Goal: Task Accomplishment & Management: Manage account settings

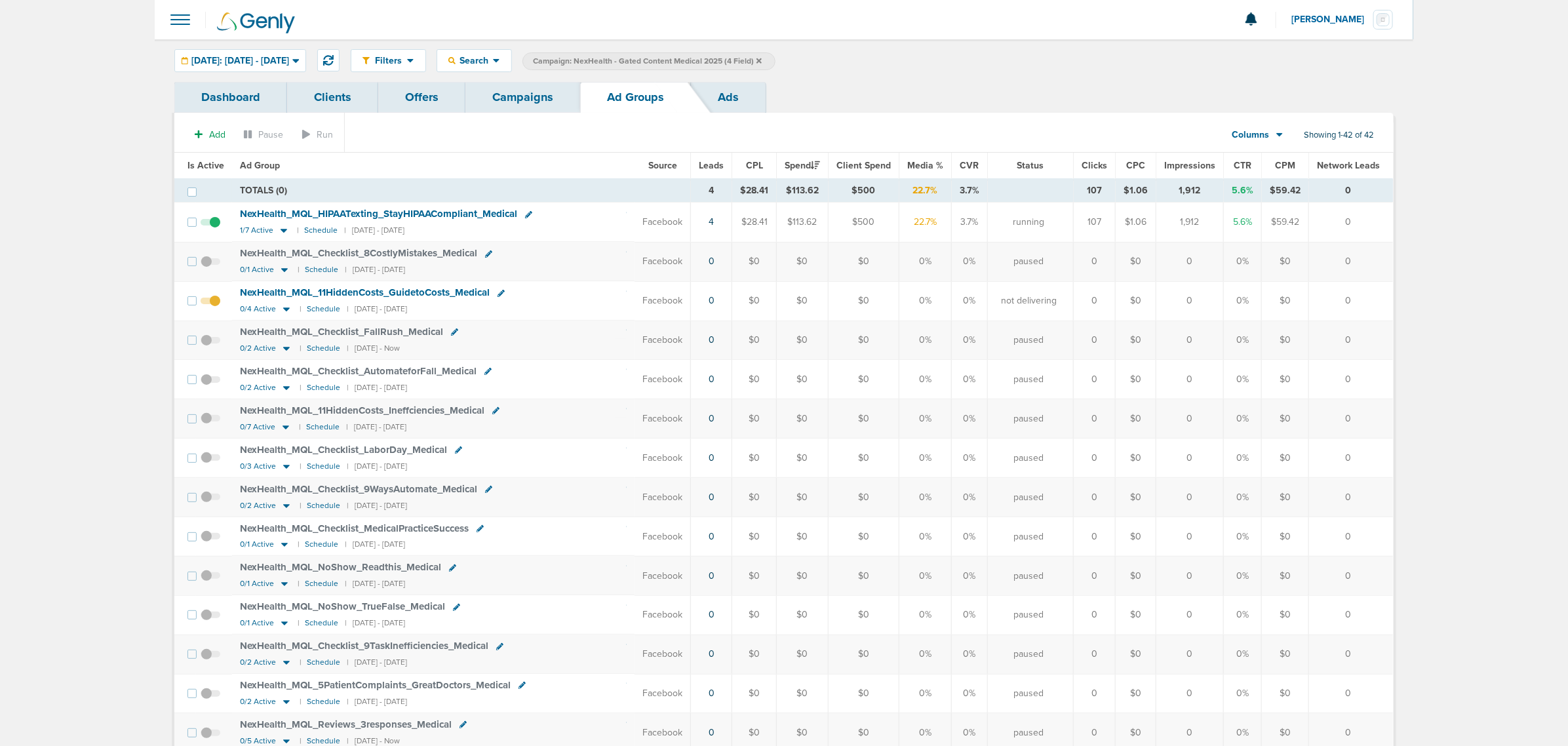
click at [557, 93] on link "Campaigns" at bounding box center [523, 97] width 115 height 31
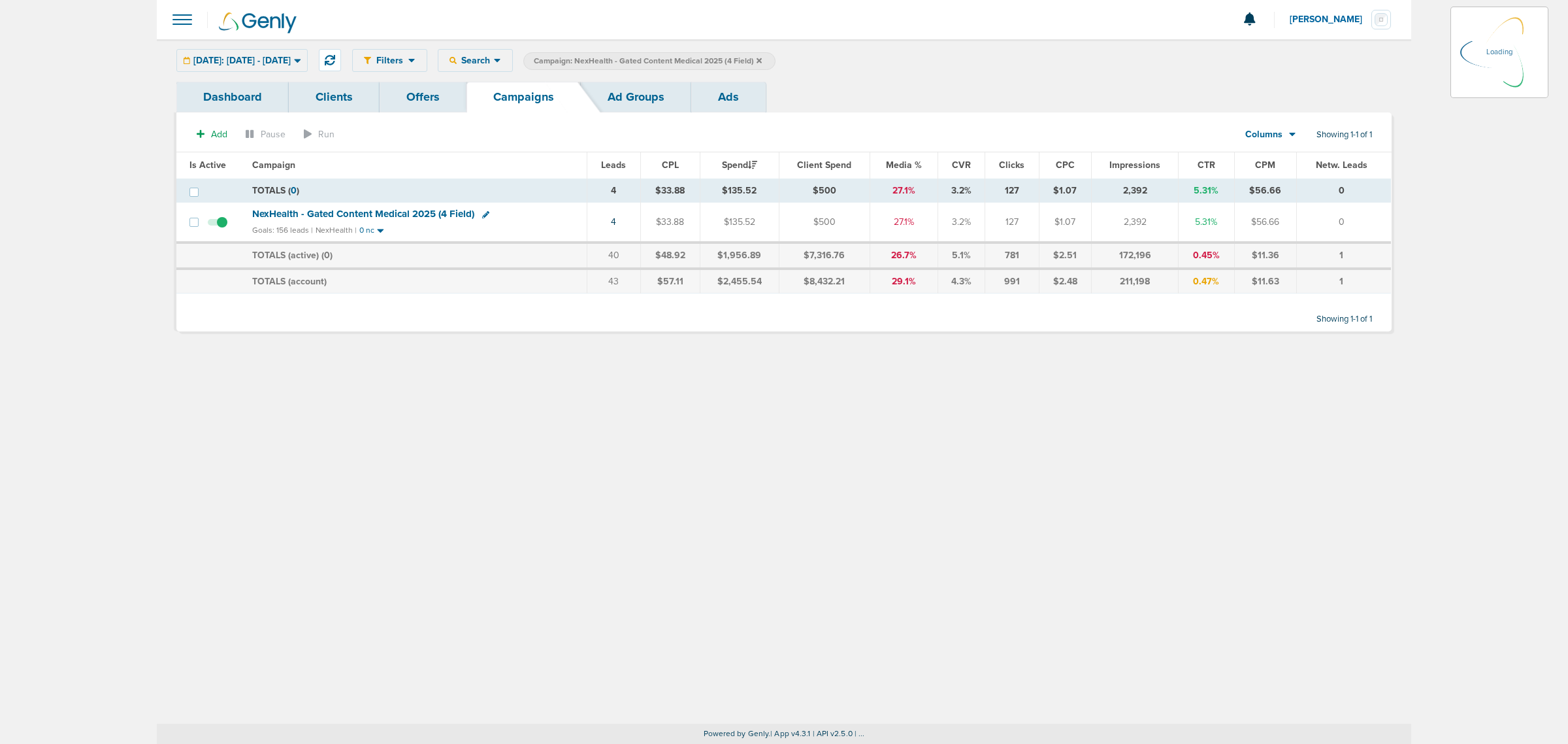
click at [761, 61] on icon at bounding box center [758, 61] width 5 height 8
click at [761, 60] on icon at bounding box center [758, 59] width 5 height 5
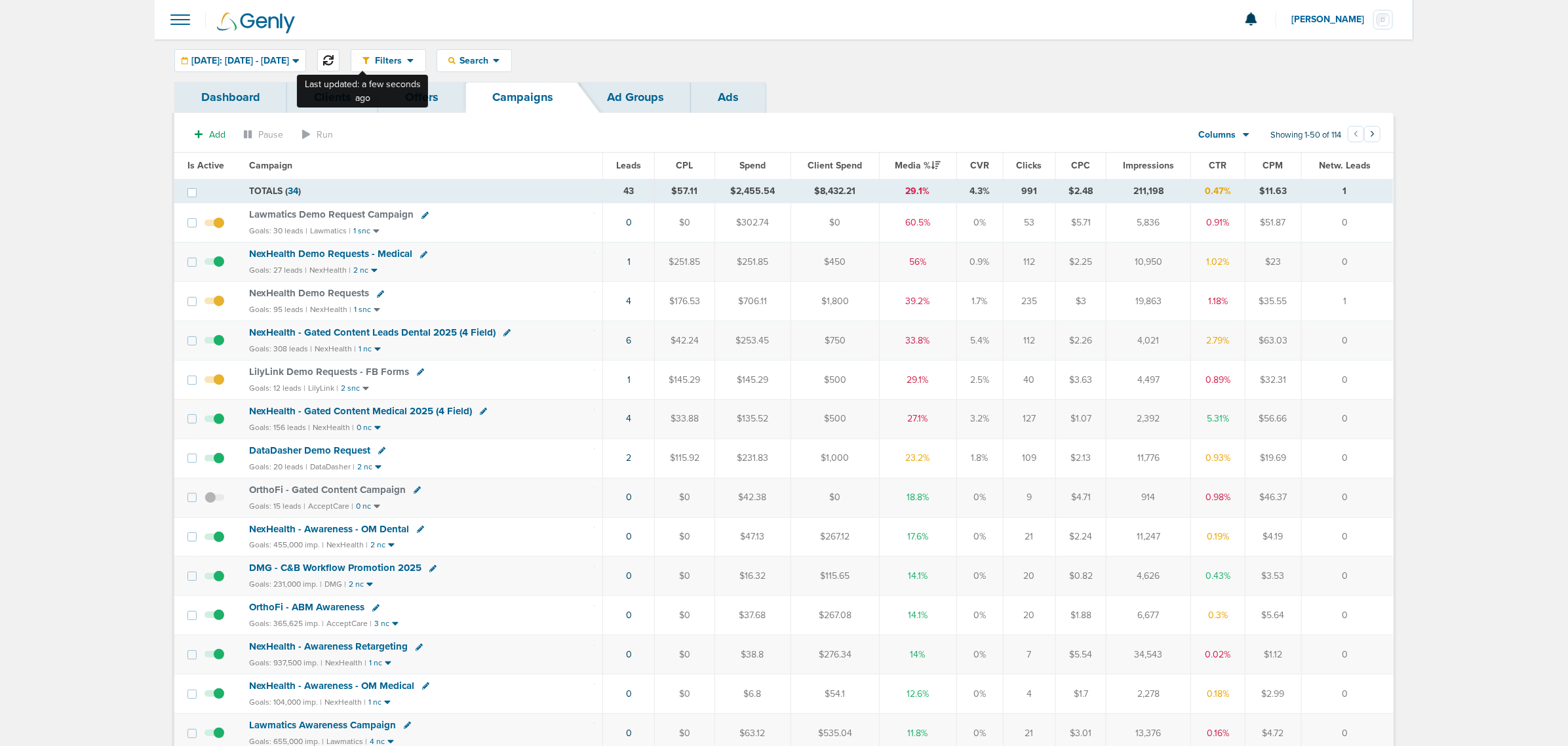
click at [333, 62] on icon at bounding box center [328, 60] width 11 height 11
click at [394, 331] on span "NexHealth - Gated Content Leads Dental 2025 (4 Field)" at bounding box center [372, 332] width 247 height 12
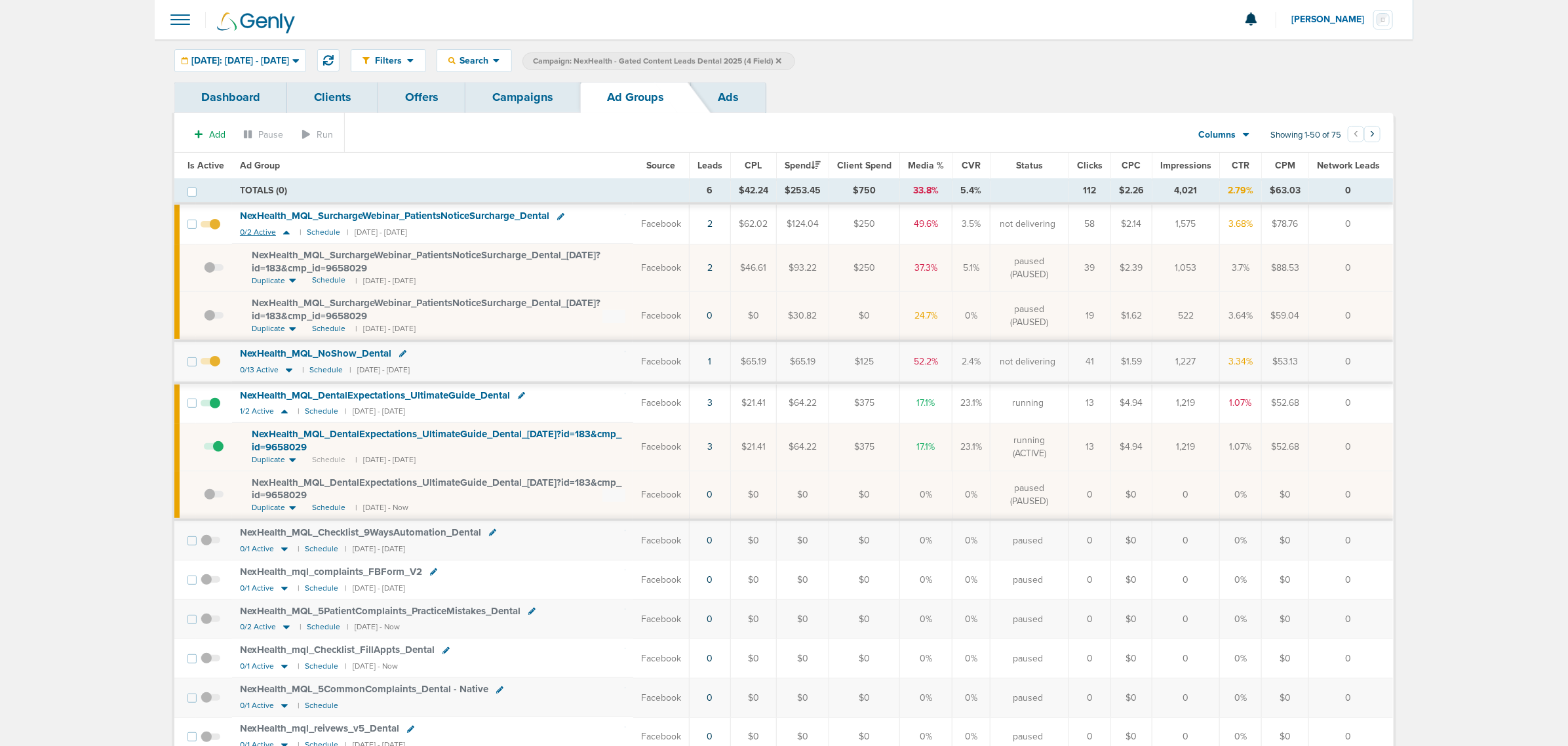
click at [286, 231] on icon at bounding box center [286, 232] width 13 height 11
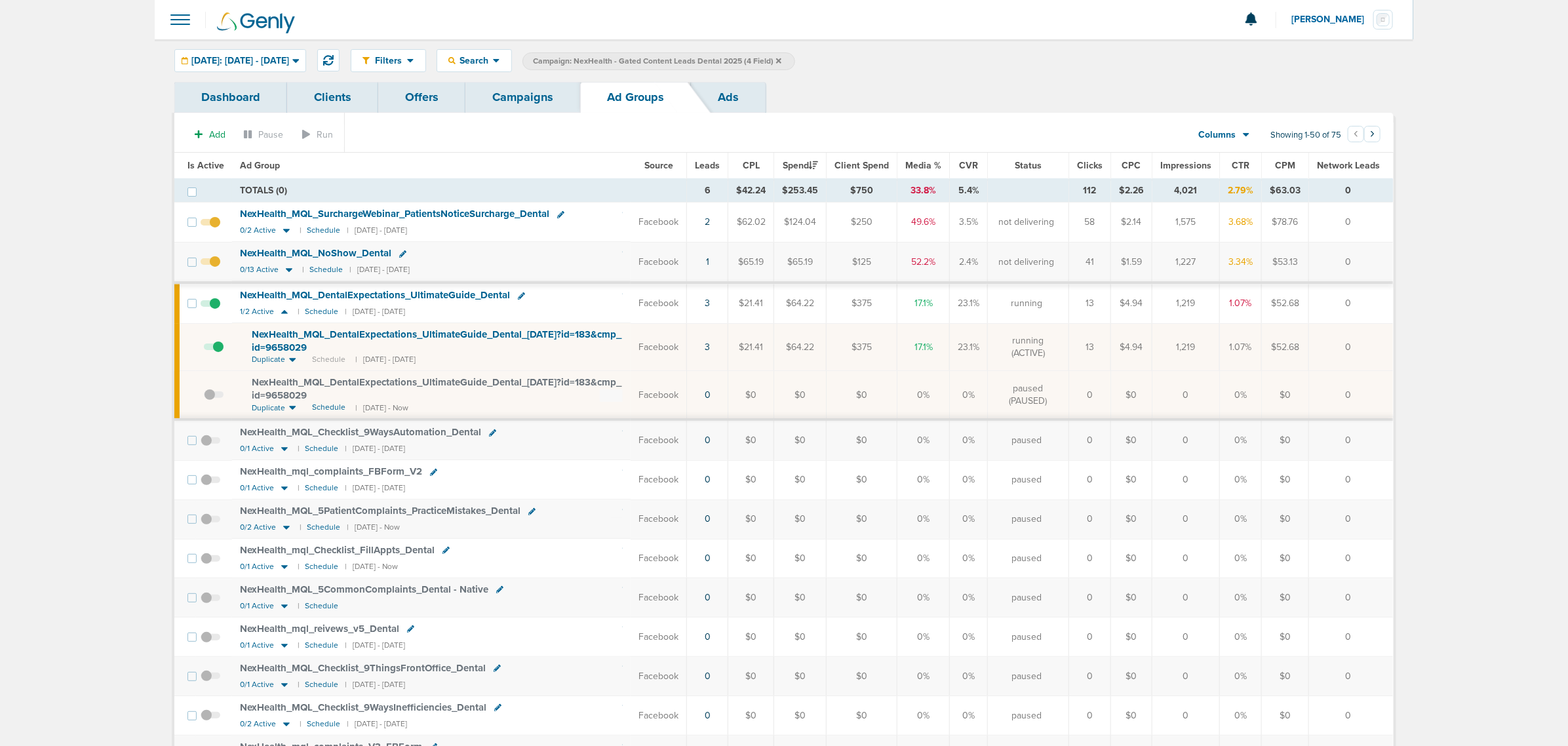
click at [210, 268] on span at bounding box center [210, 268] width 19 height 0
click at [210, 265] on input "checkbox" at bounding box center [210, 265] width 0 height 0
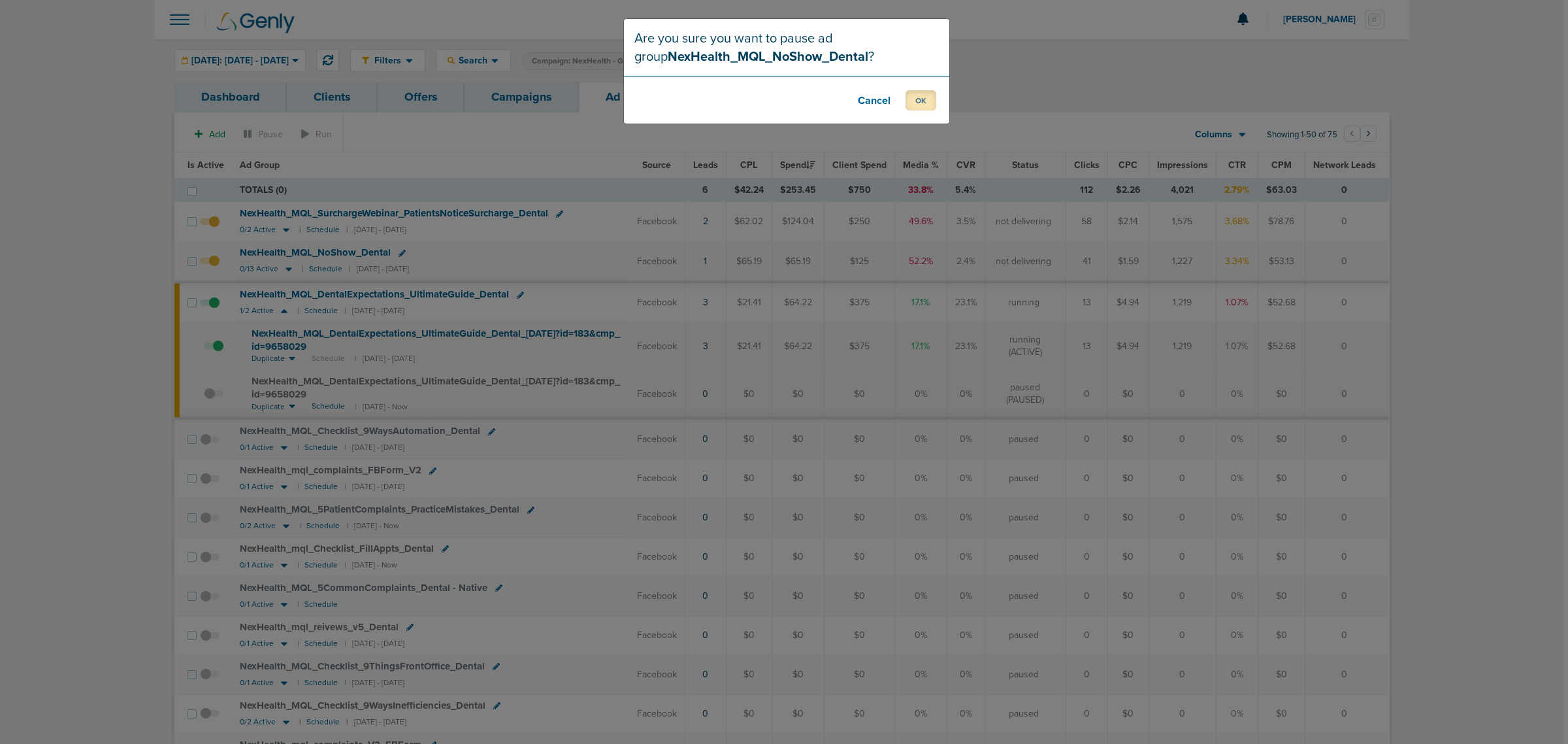
click at [915, 96] on button "OK" at bounding box center [920, 100] width 31 height 20
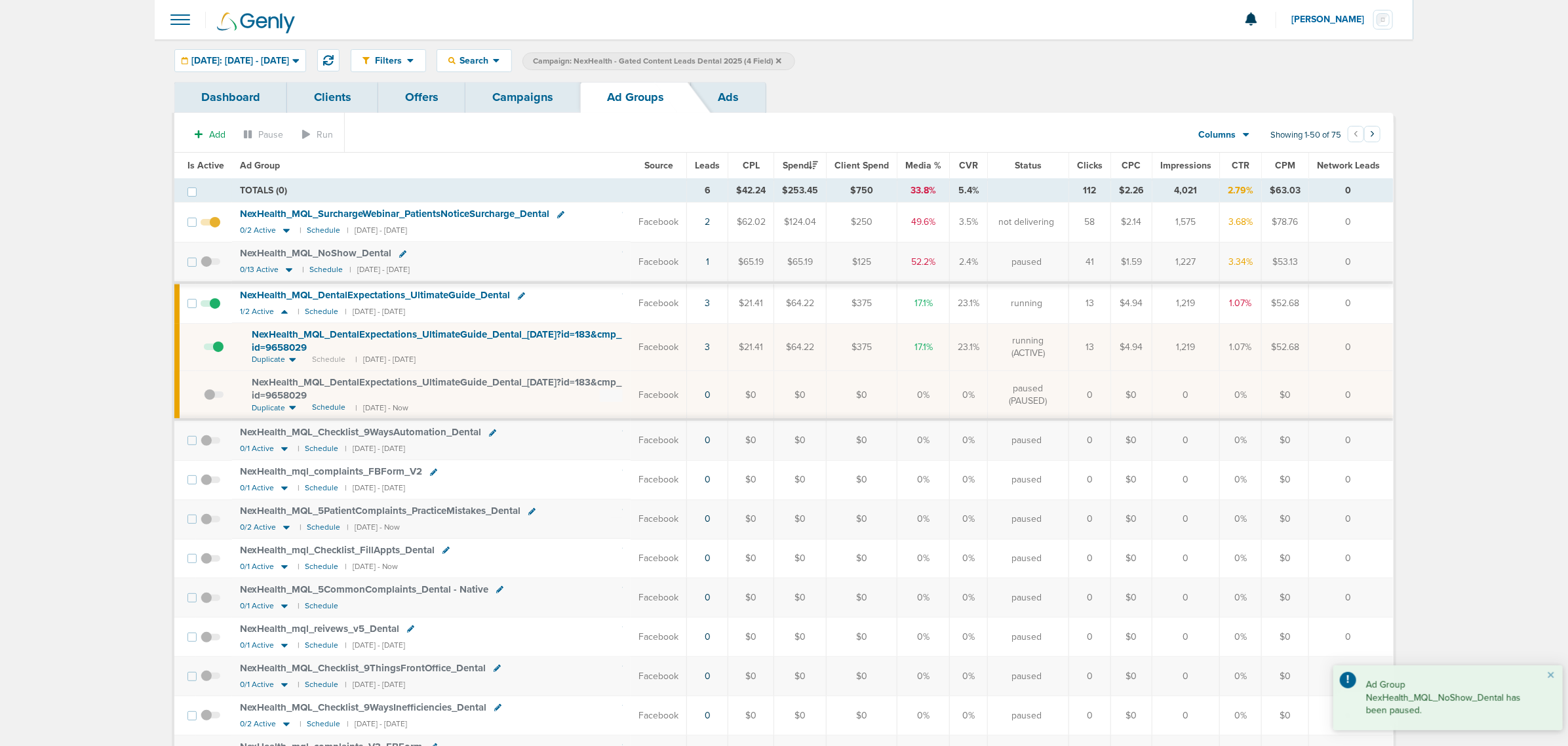
click at [517, 99] on link "Campaigns" at bounding box center [523, 97] width 115 height 31
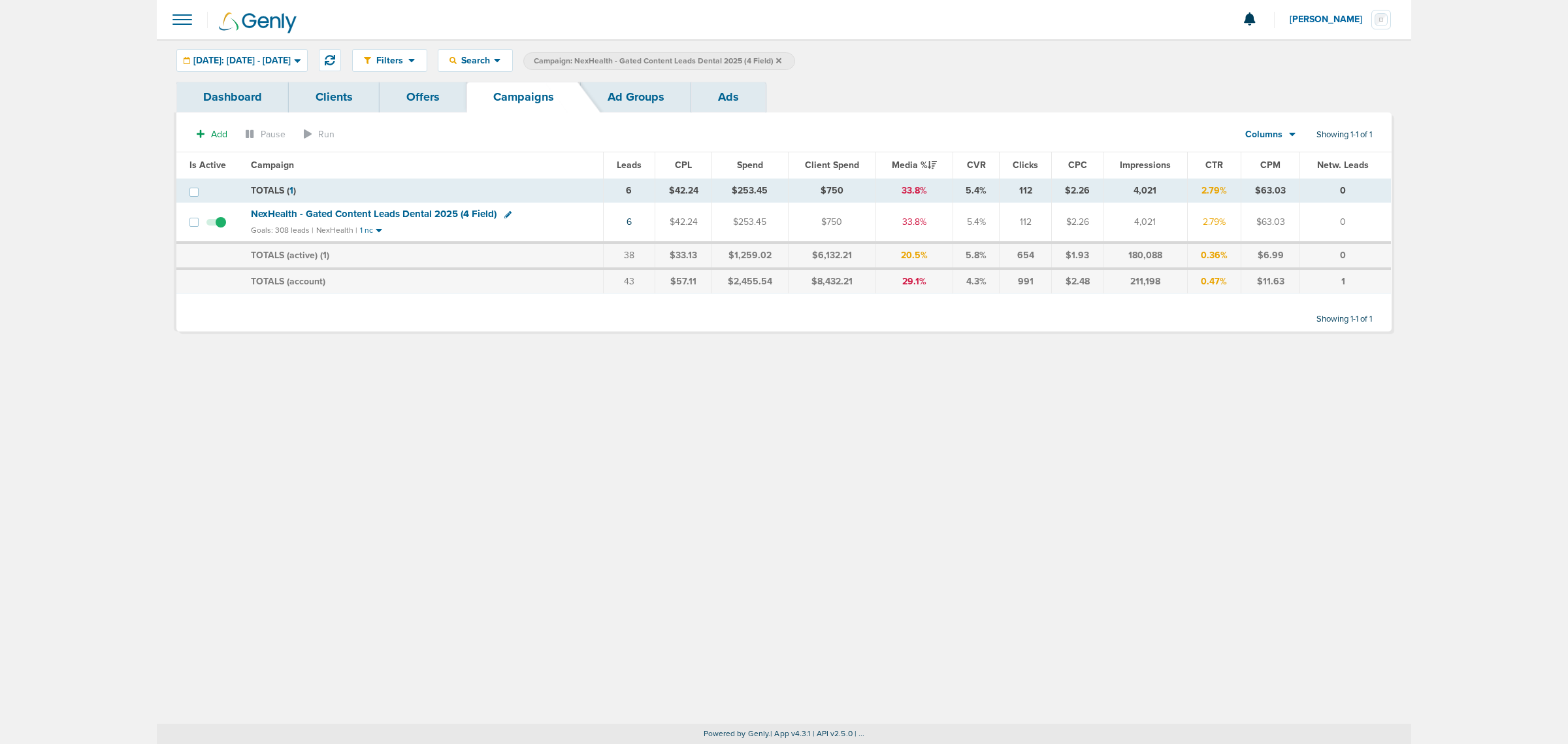
click at [364, 217] on span "NexHealth - Gated Content Leads Dental 2025 (4 Field)" at bounding box center [373, 214] width 246 height 12
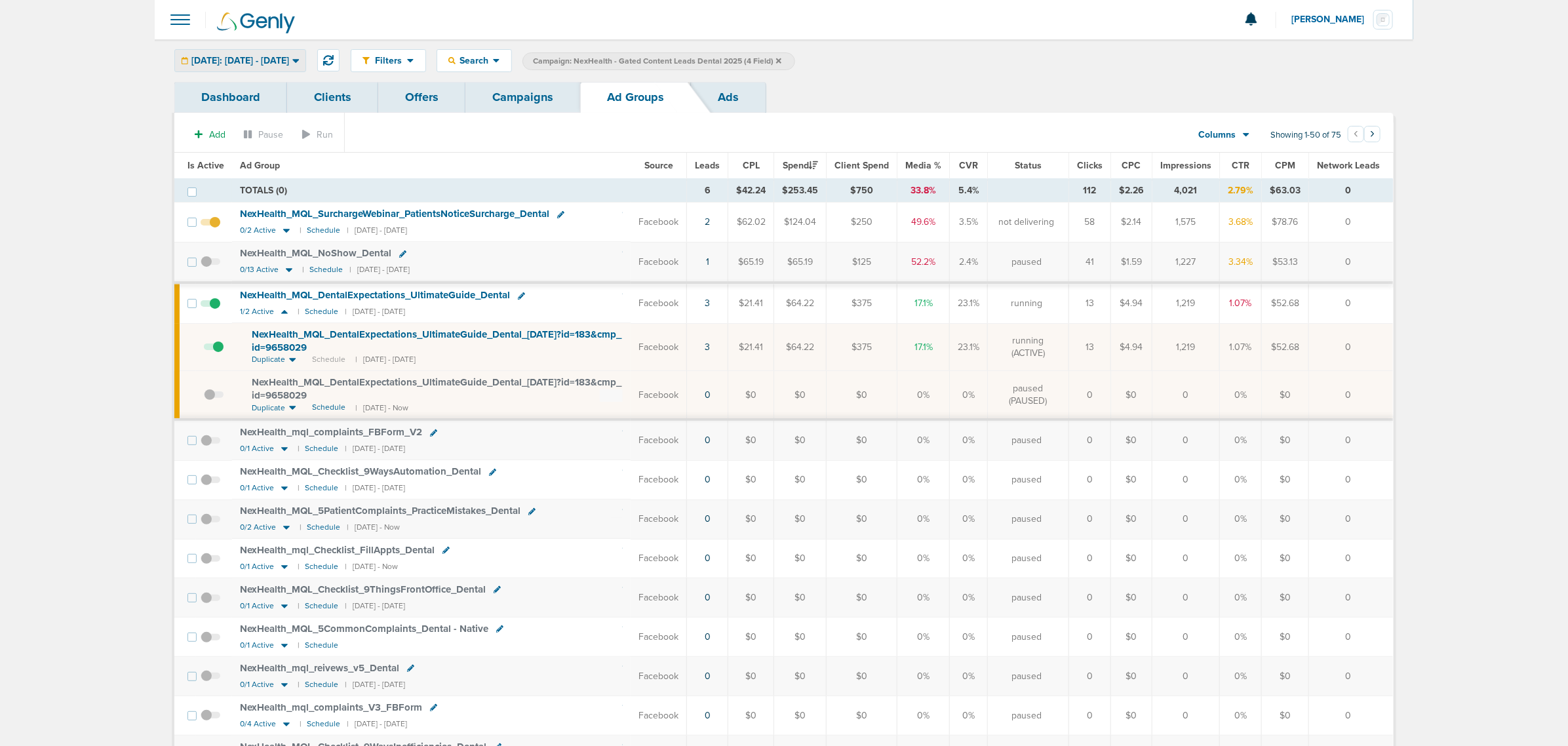
click at [299, 59] on icon at bounding box center [295, 61] width 7 height 4
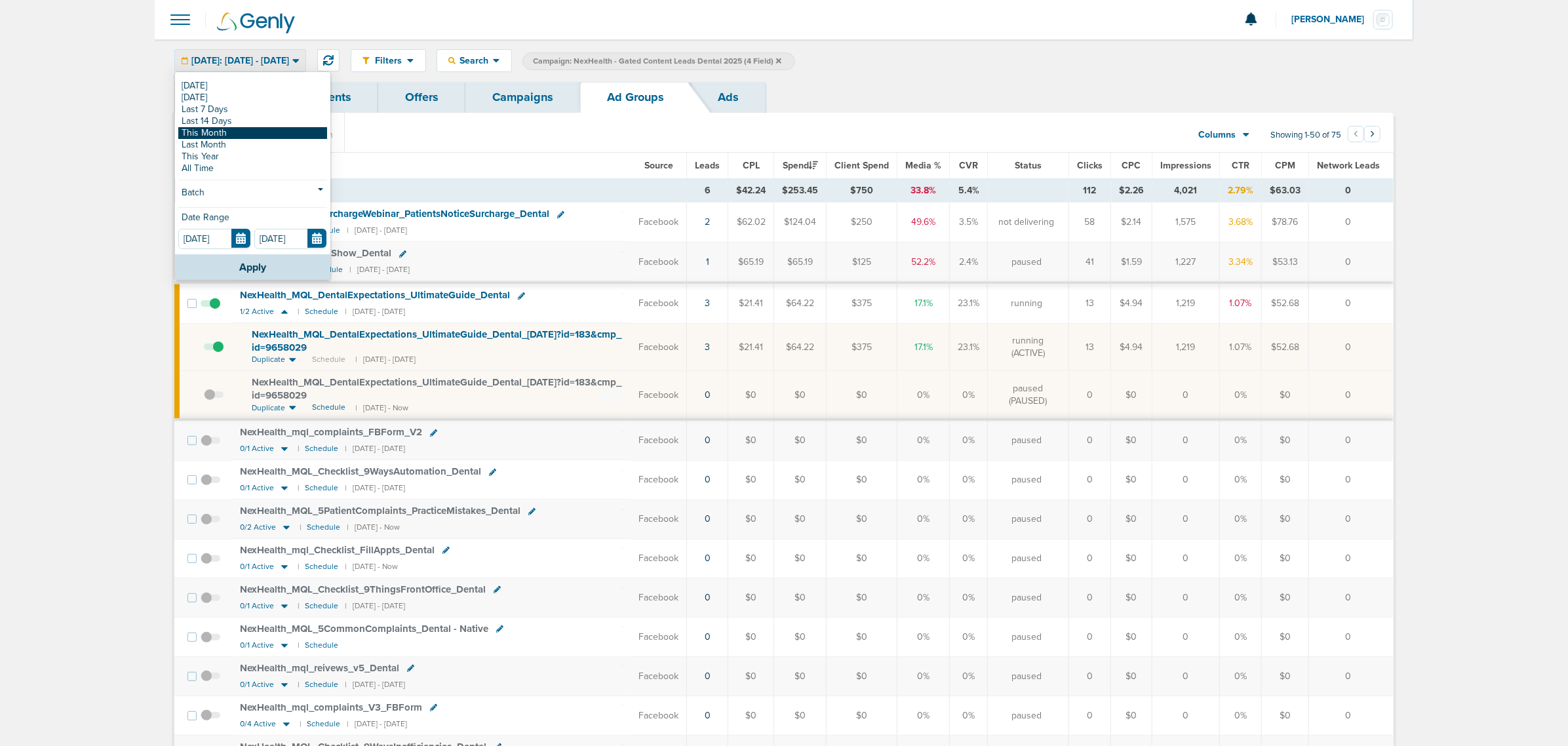
click at [241, 129] on link "This Month" at bounding box center [252, 133] width 149 height 12
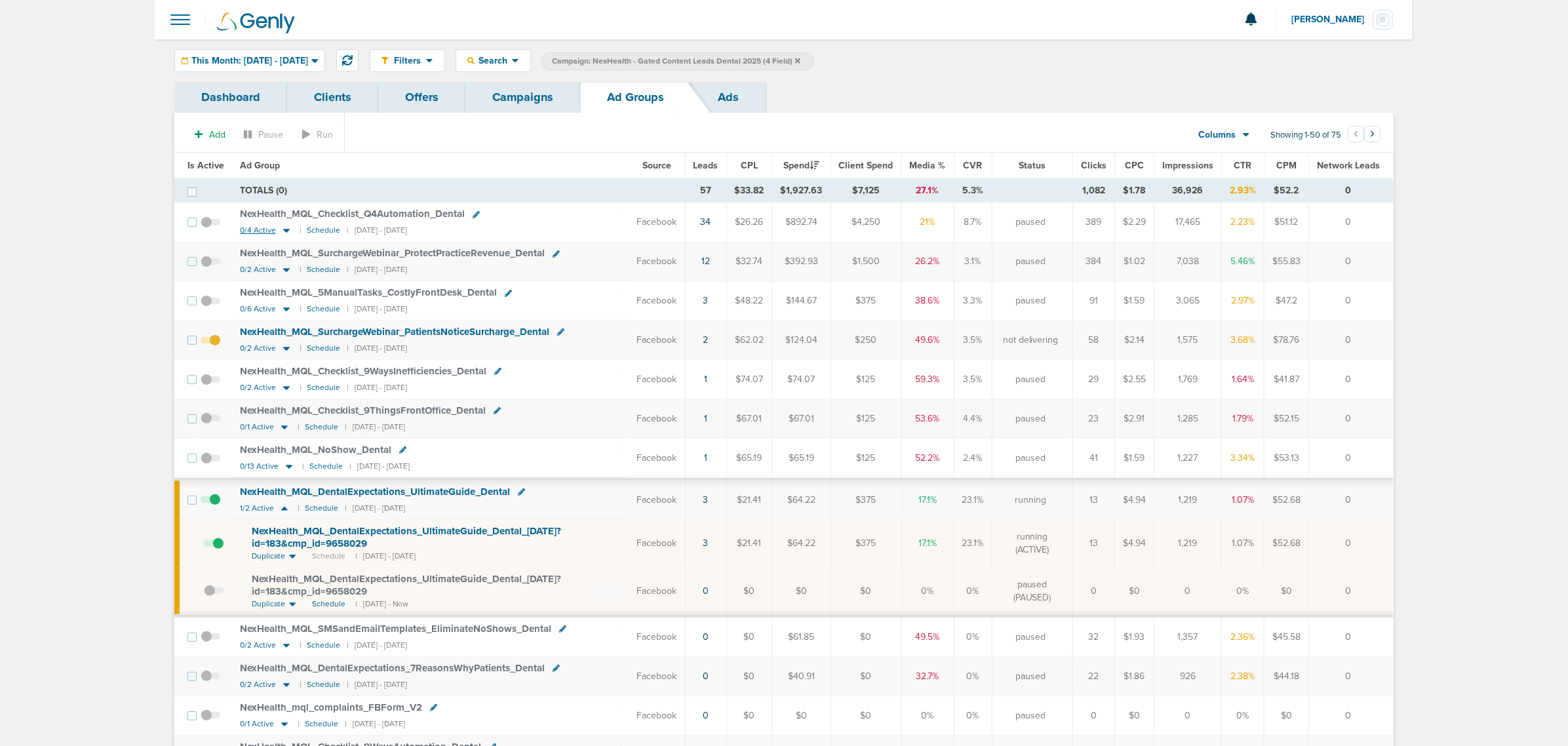
click at [283, 231] on icon at bounding box center [286, 230] width 13 height 11
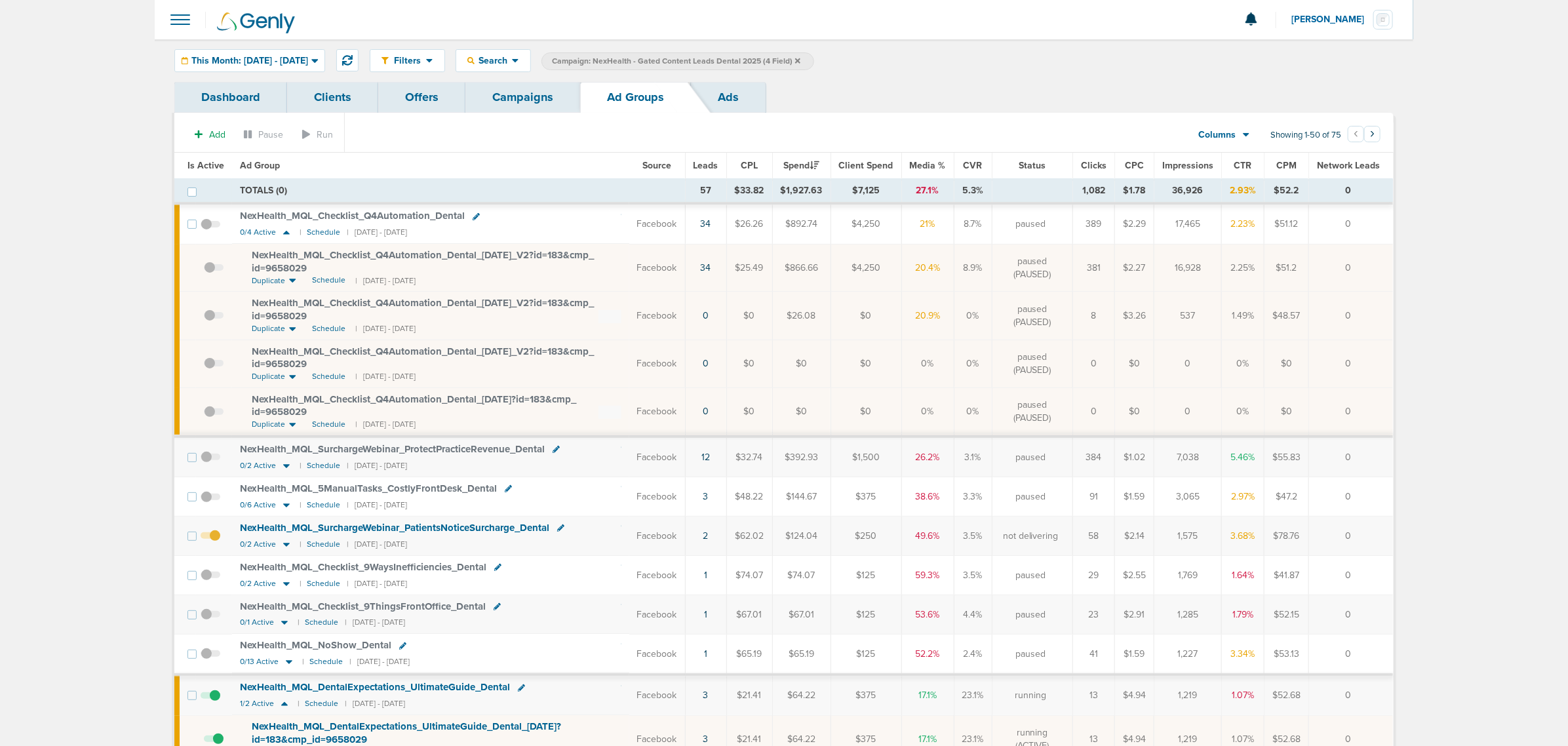
click at [209, 274] on span at bounding box center [213, 274] width 19 height 0
click at [204, 271] on input "checkbox" at bounding box center [204, 271] width 0 height 0
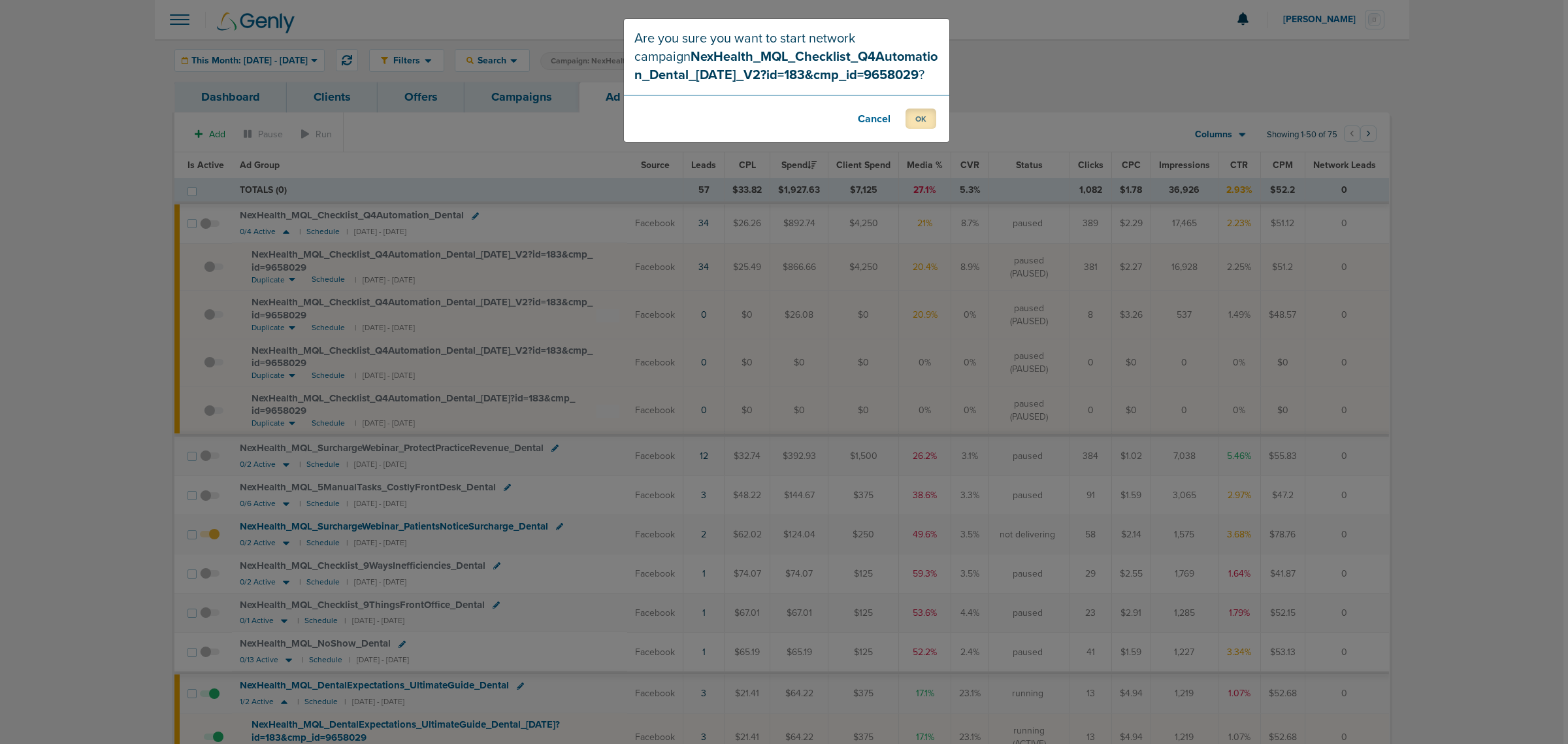
click at [923, 122] on button "OK" at bounding box center [920, 118] width 31 height 20
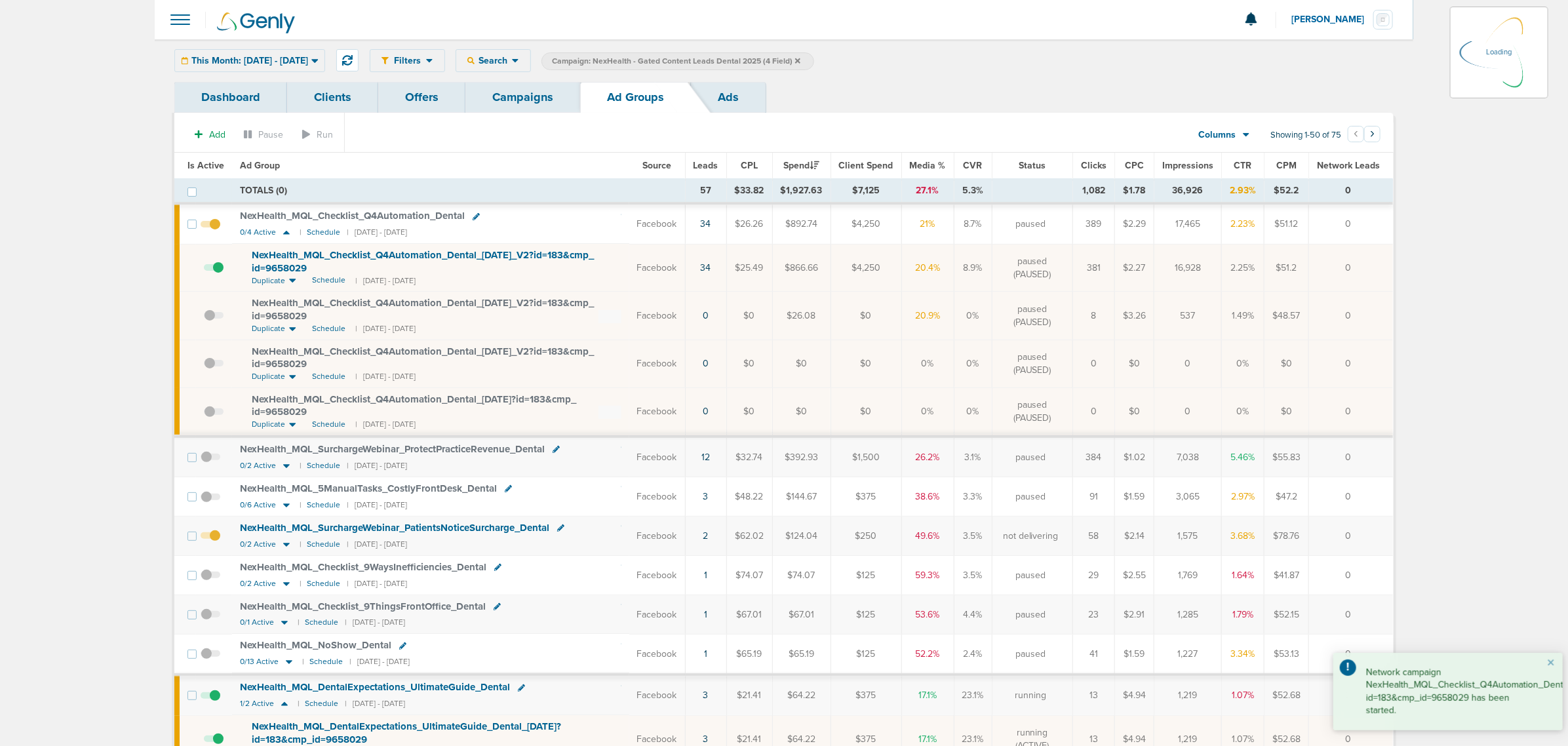
click at [531, 103] on link "Campaigns" at bounding box center [523, 97] width 115 height 31
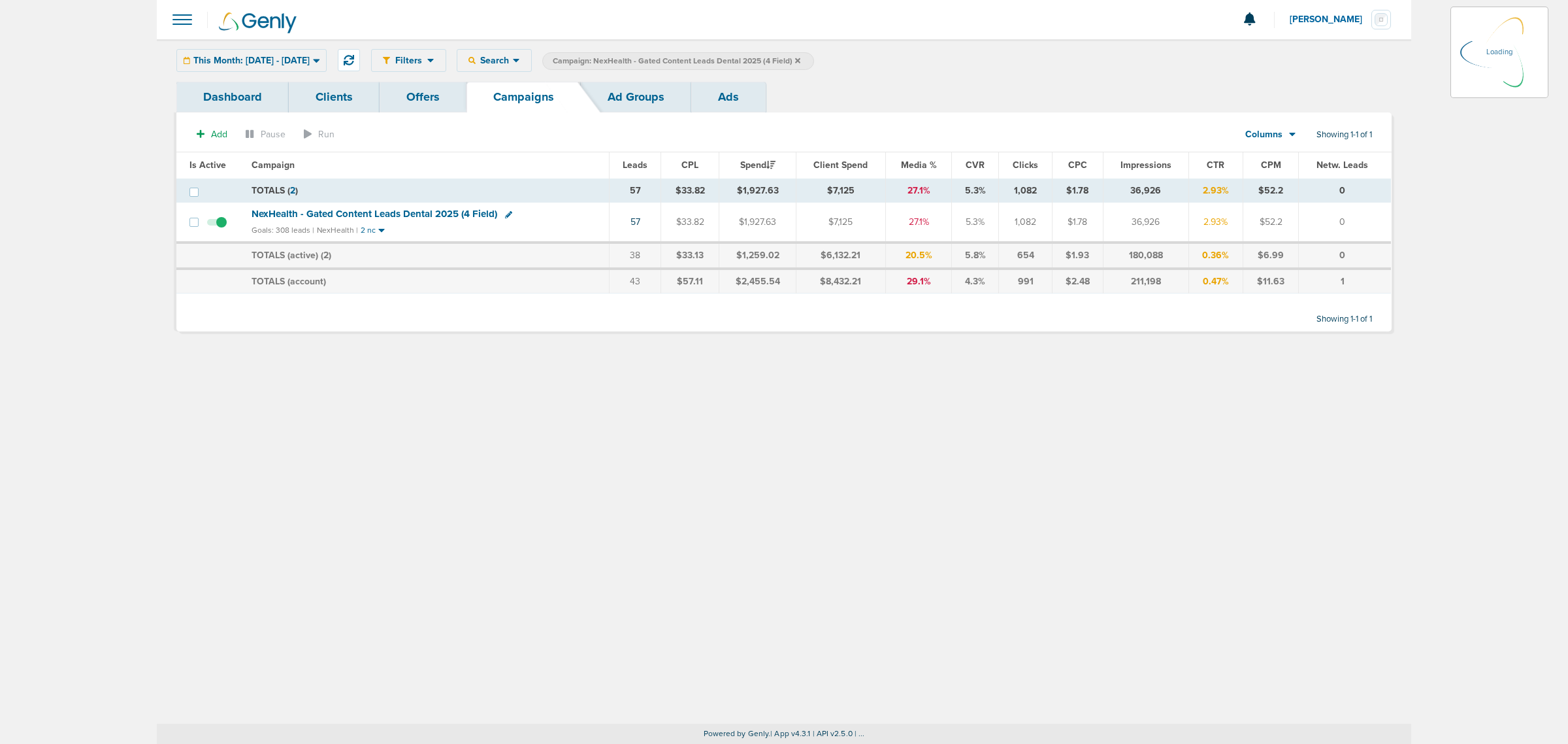
click at [800, 61] on icon at bounding box center [797, 59] width 5 height 5
click at [800, 59] on icon at bounding box center [797, 59] width 5 height 5
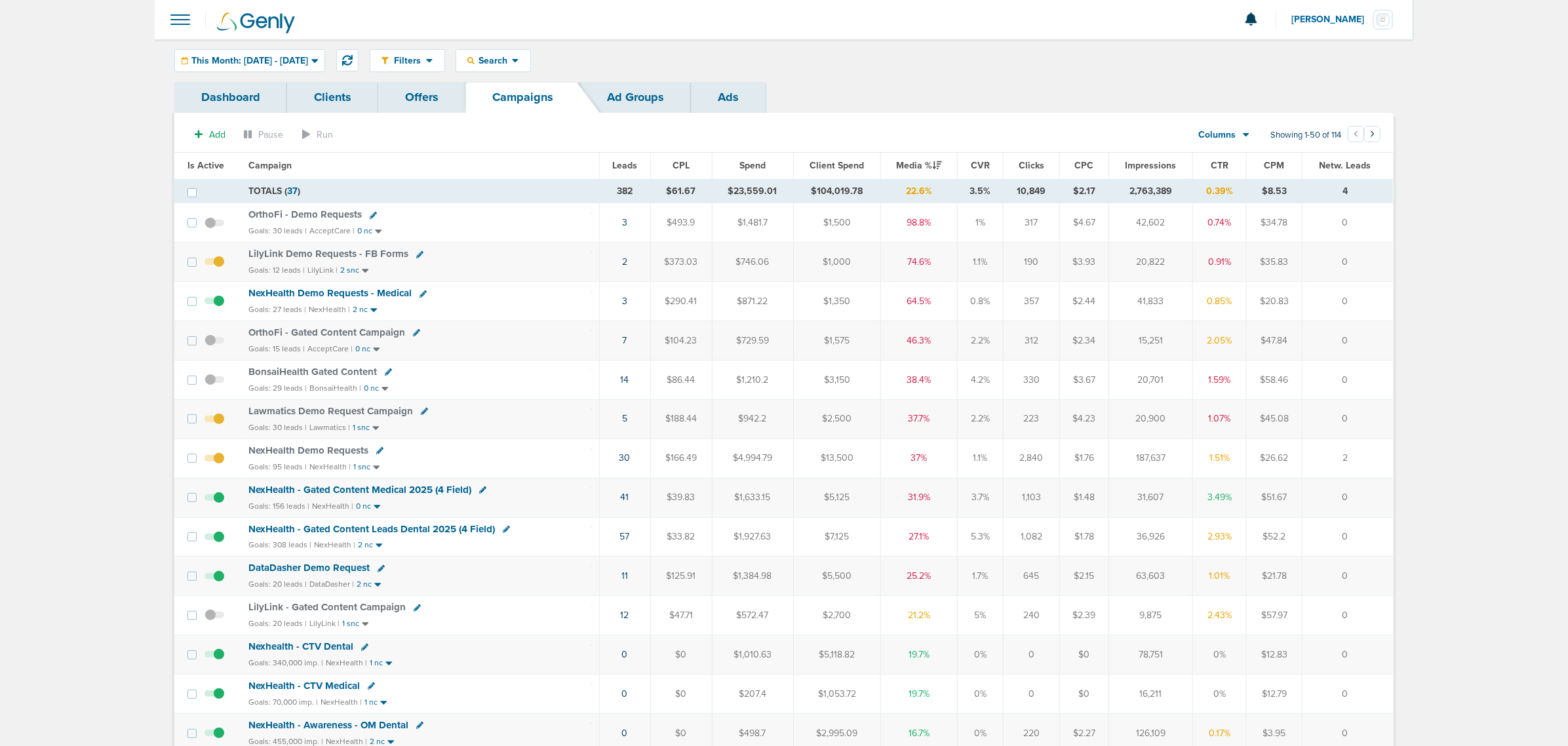
click at [386, 496] on span "NexHealth - Gated Content Medical 2025 (4 Field)" at bounding box center [360, 489] width 223 height 12
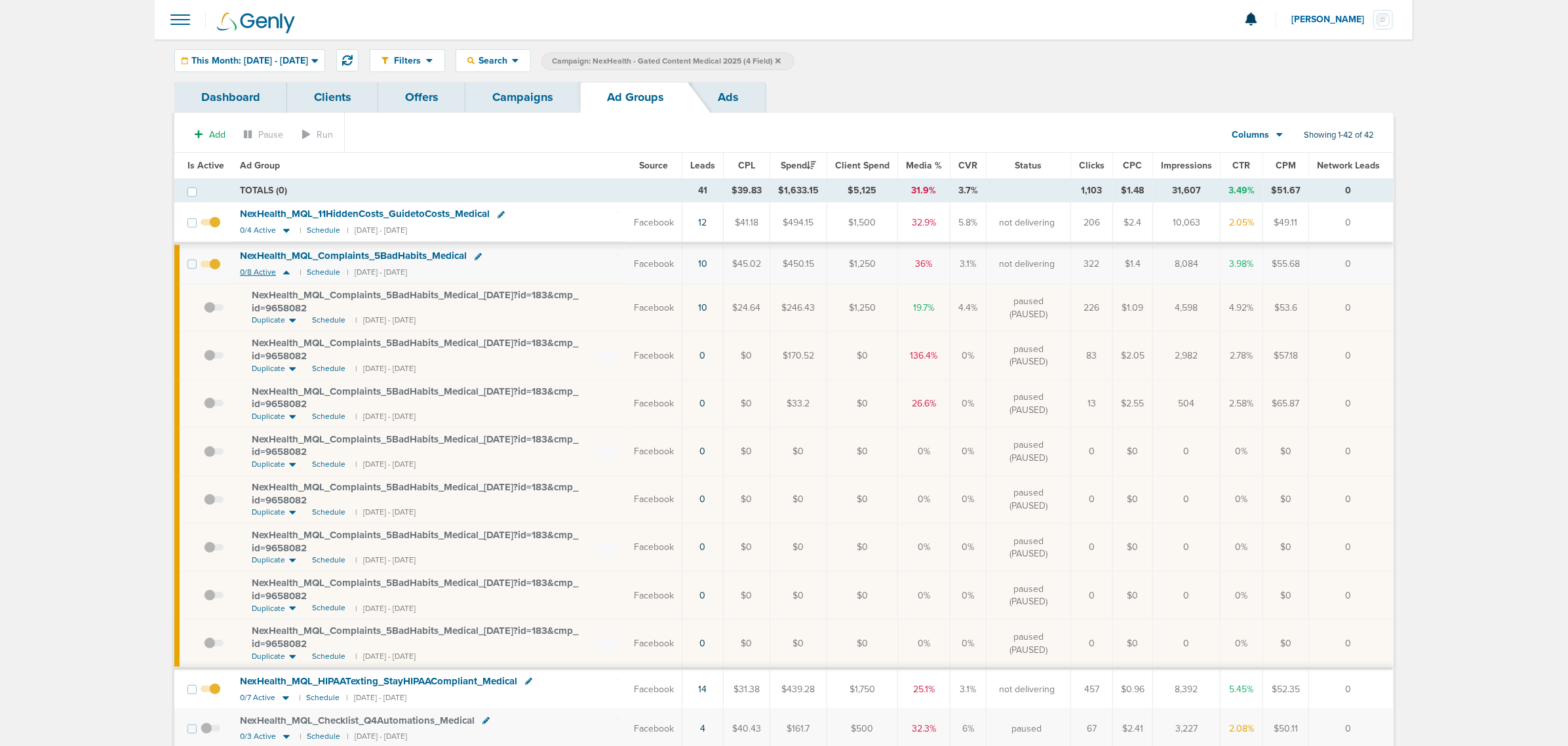
click at [286, 276] on icon at bounding box center [286, 272] width 13 height 11
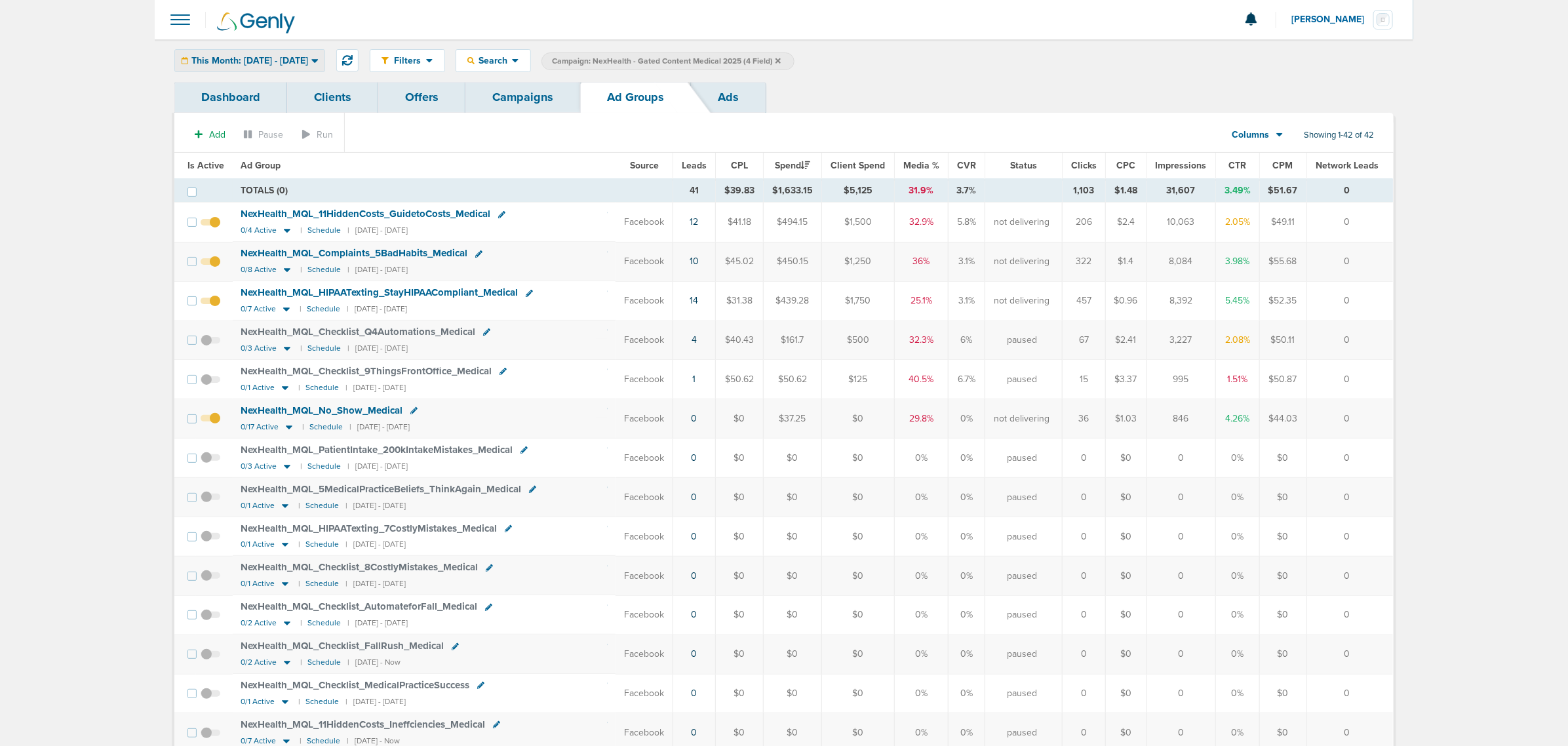
click at [325, 65] on div "This Month: [DATE] - [DATE]" at bounding box center [249, 60] width 149 height 21
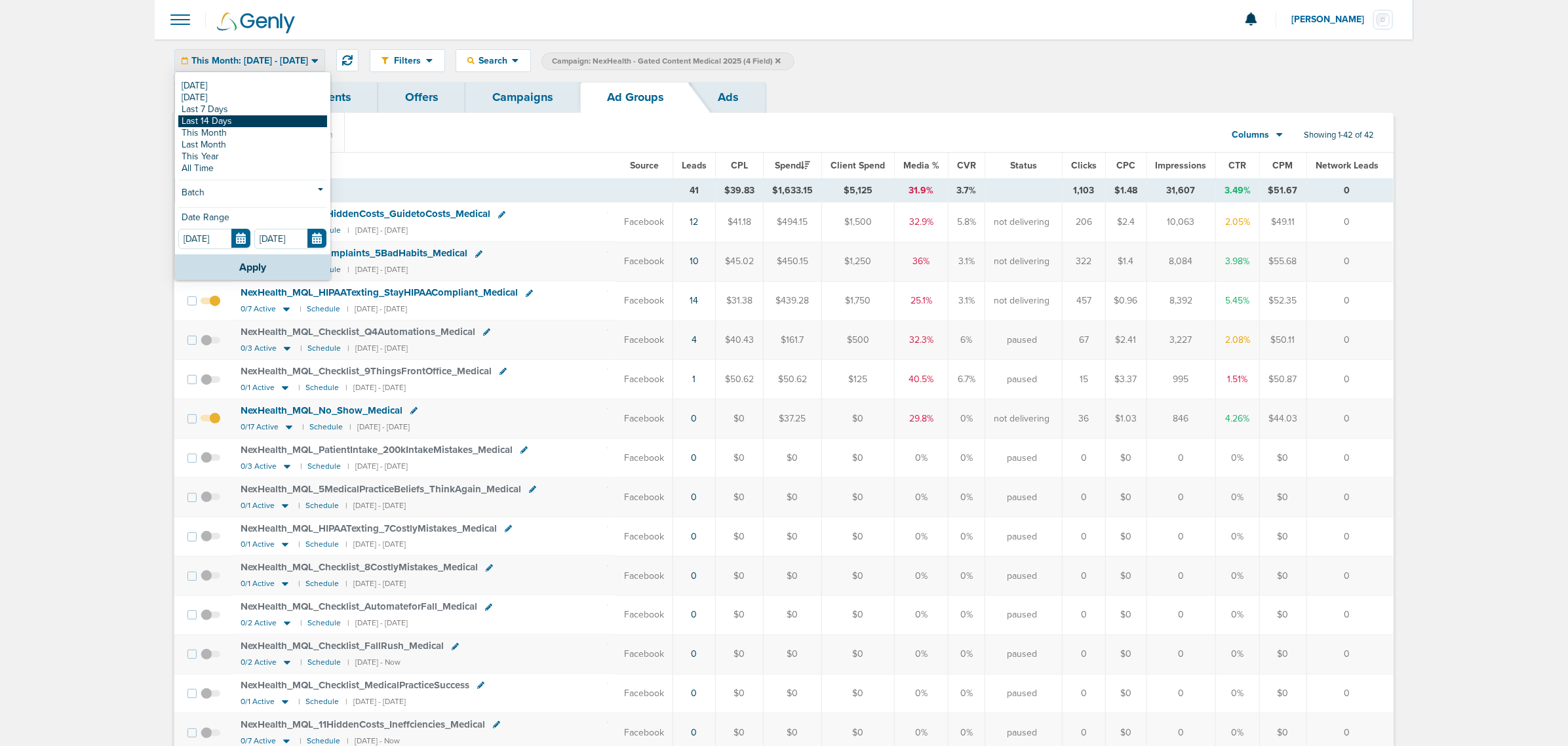
click at [267, 119] on link "Last 14 Days" at bounding box center [252, 121] width 149 height 12
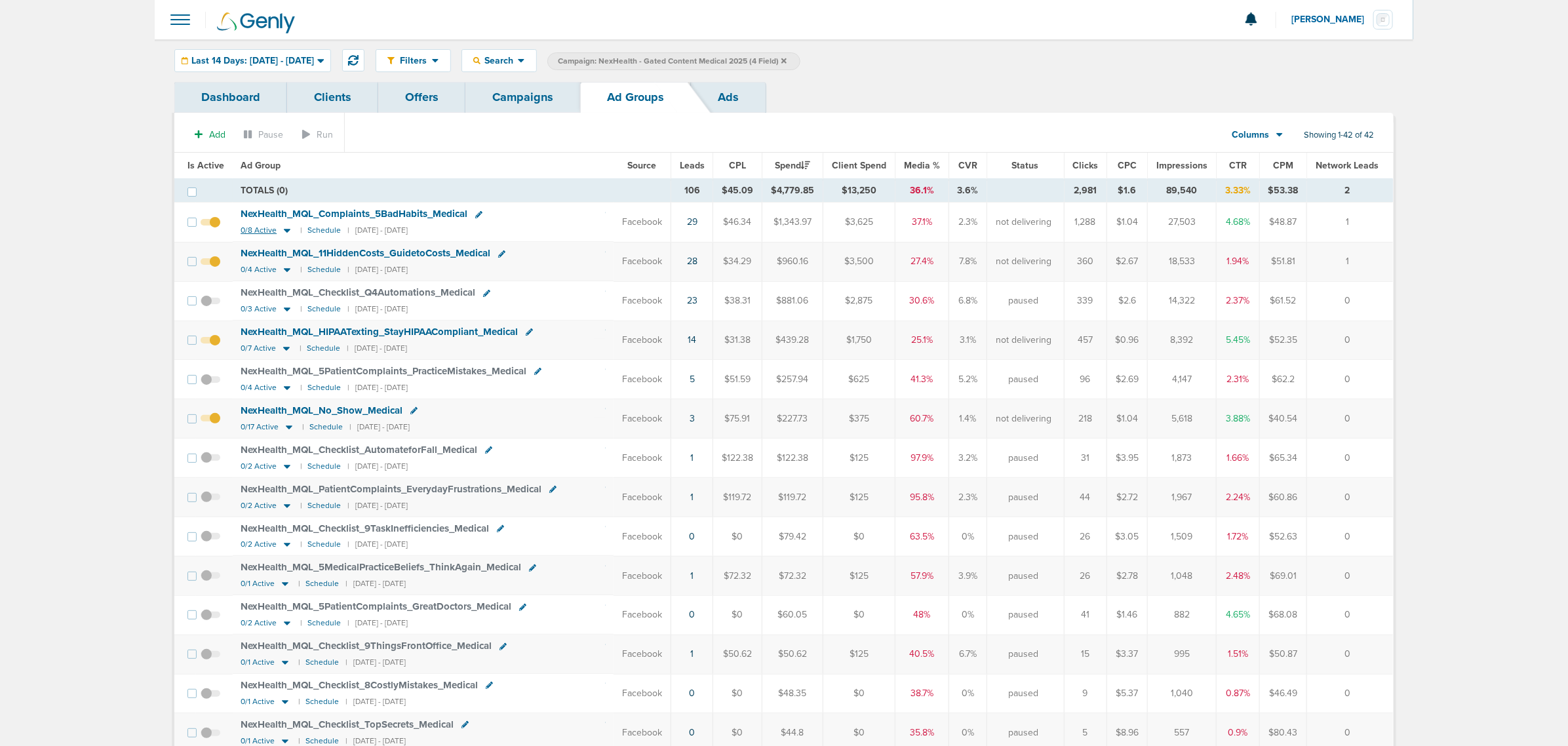
click at [286, 230] on icon at bounding box center [287, 231] width 7 height 4
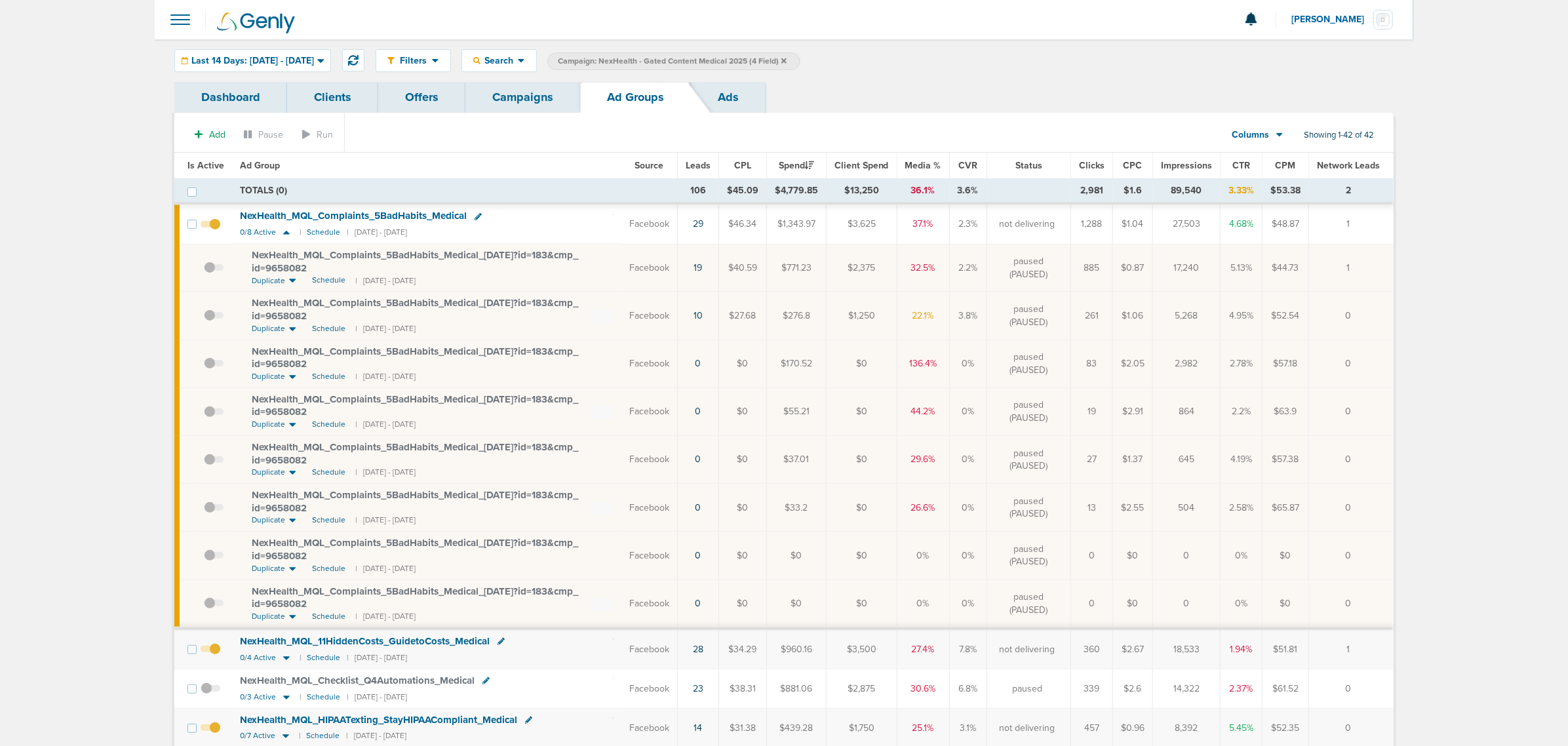
click at [214, 321] on span at bounding box center [213, 321] width 19 height 0
click at [204, 318] on input "checkbox" at bounding box center [204, 318] width 0 height 0
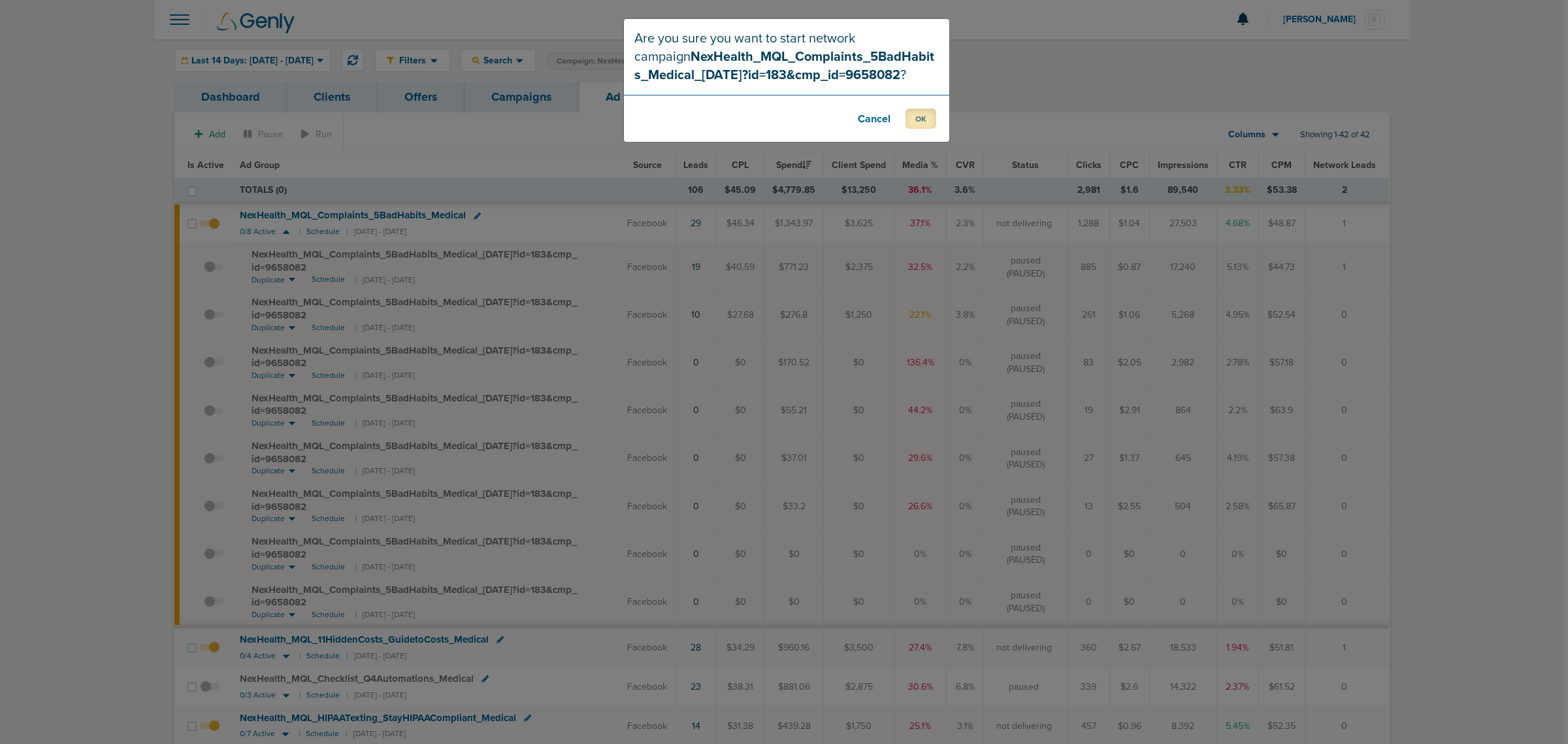
click at [926, 119] on button "OK" at bounding box center [920, 118] width 31 height 20
